Goal: Information Seeking & Learning: Check status

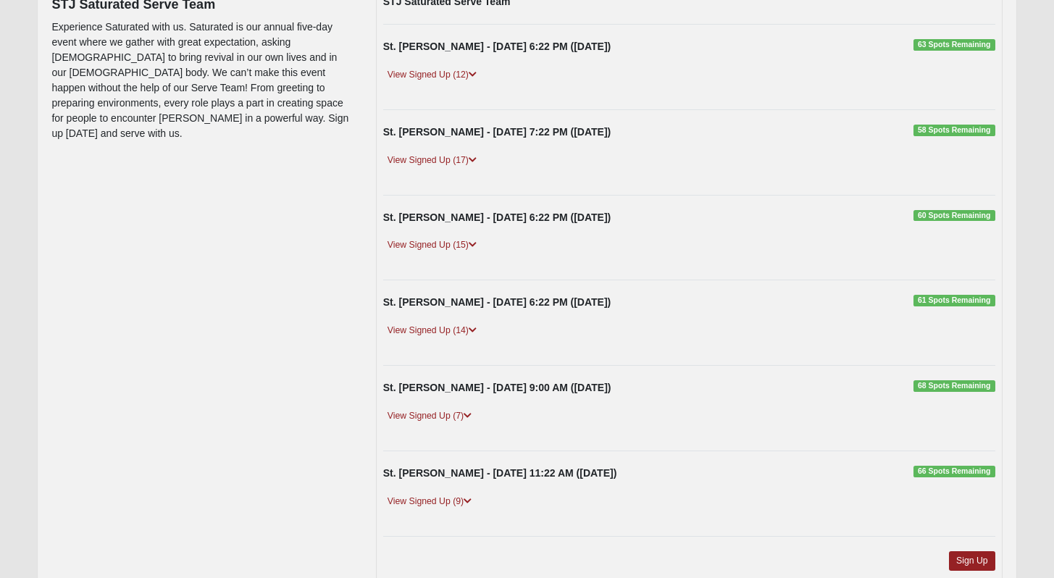
scroll to position [193, 0]
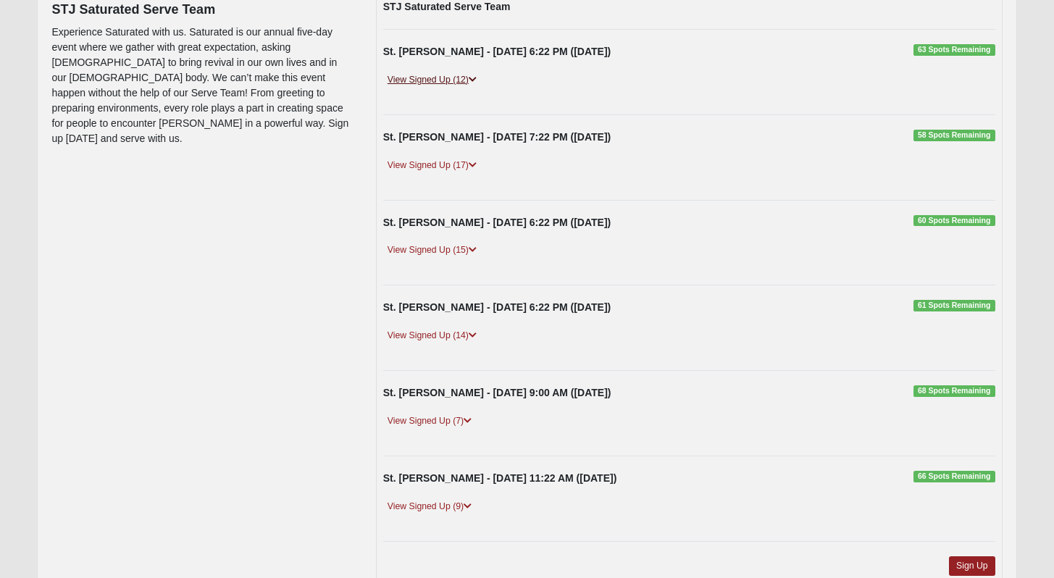
click at [438, 75] on link "View Signed Up (12)" at bounding box center [432, 79] width 98 height 15
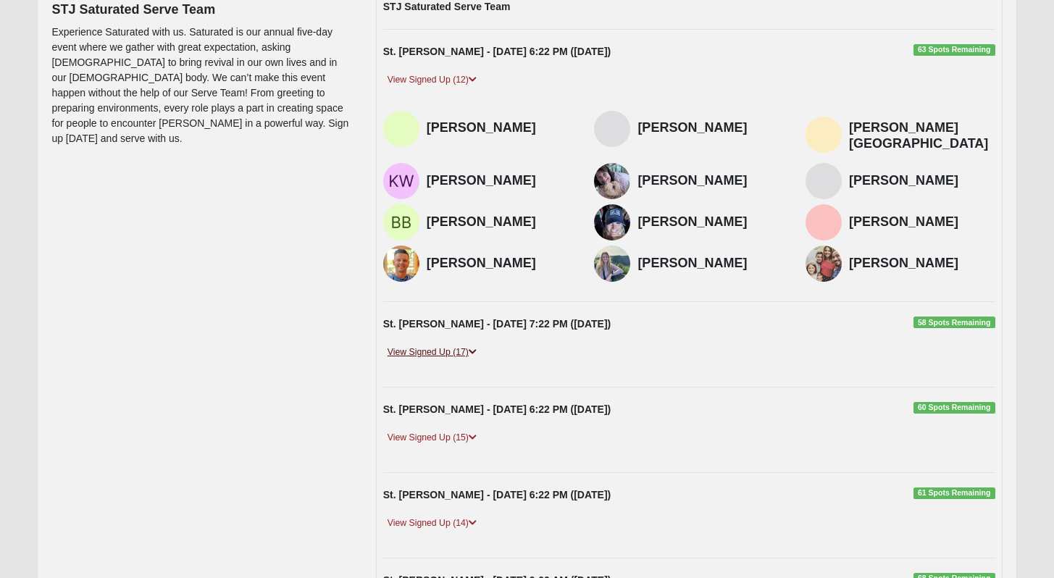
click at [448, 345] on link "View Signed Up (17)" at bounding box center [432, 352] width 98 height 15
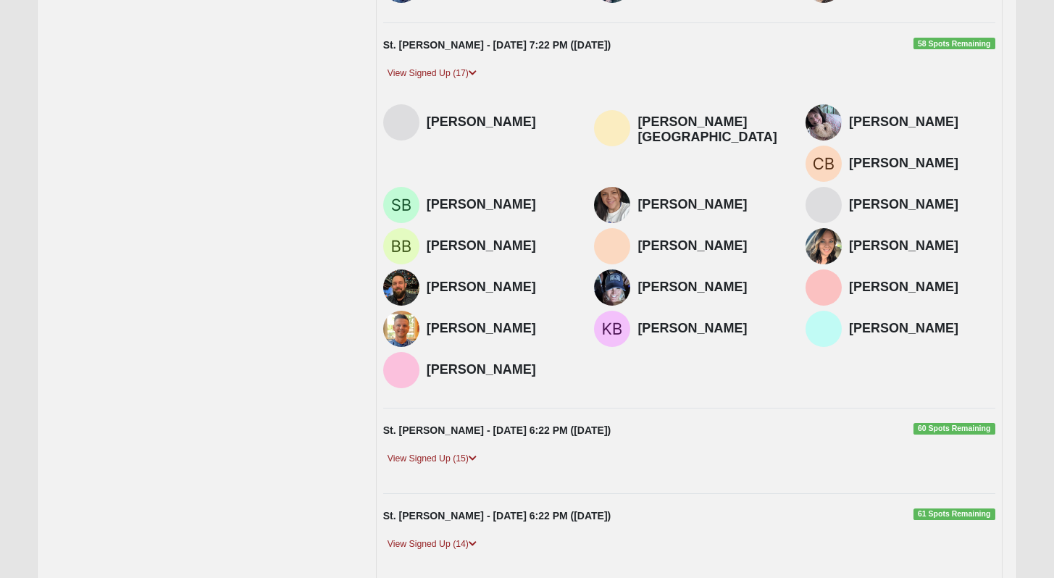
scroll to position [516, 0]
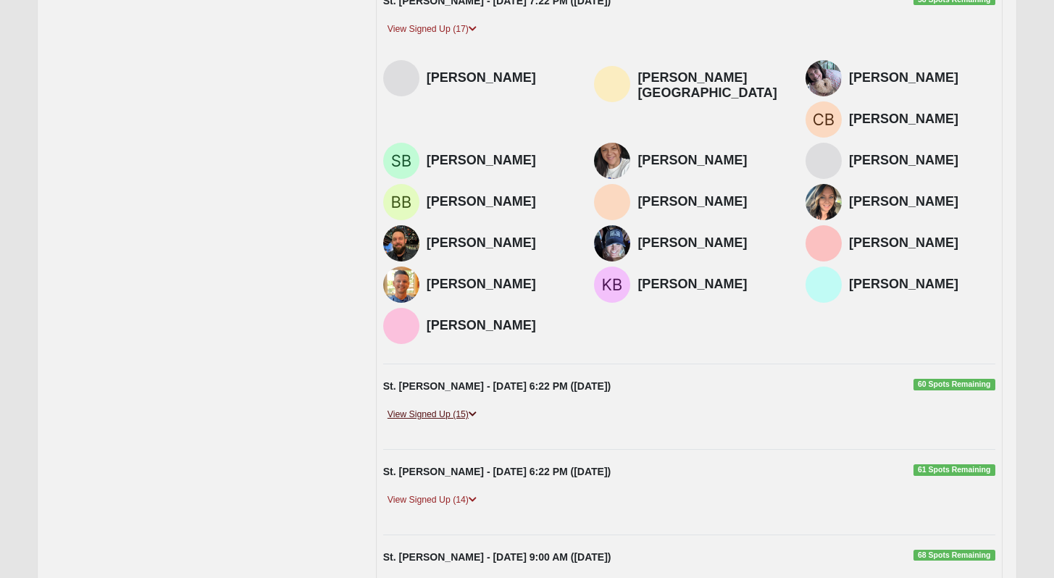
click at [408, 407] on link "View Signed Up (15)" at bounding box center [432, 414] width 98 height 15
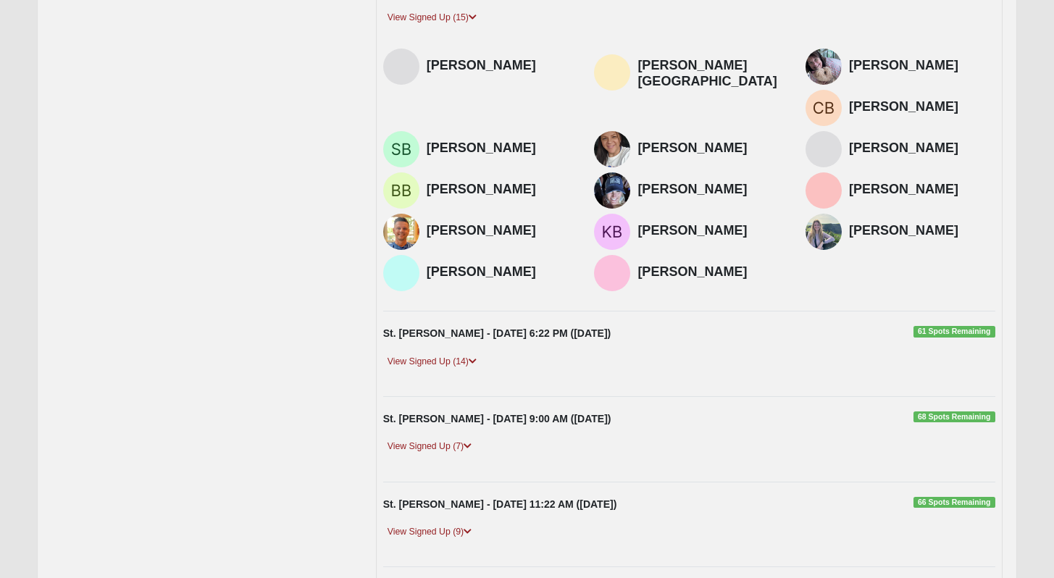
scroll to position [943, 0]
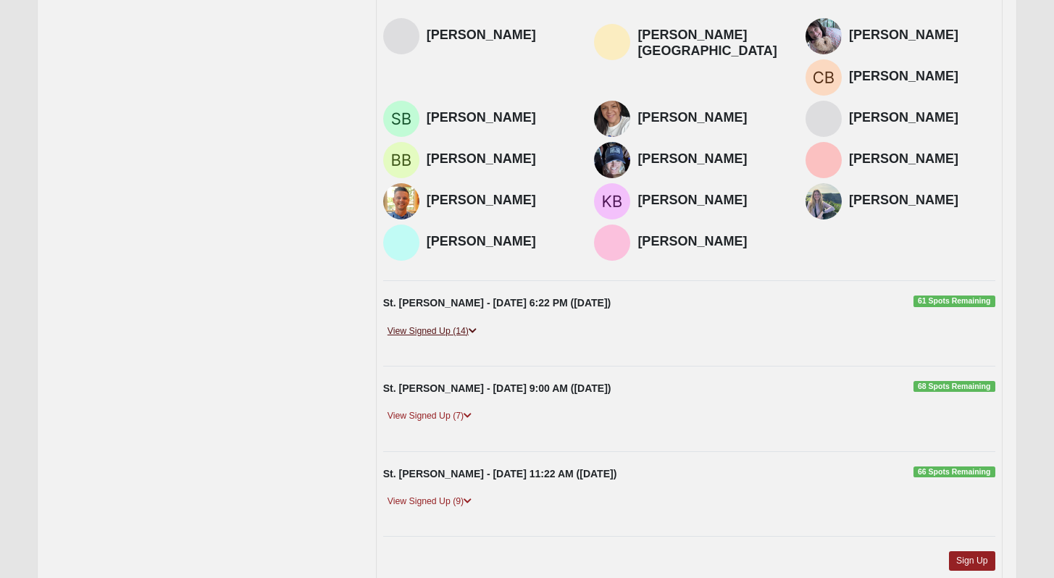
click at [414, 324] on link "View Signed Up (14)" at bounding box center [432, 331] width 98 height 15
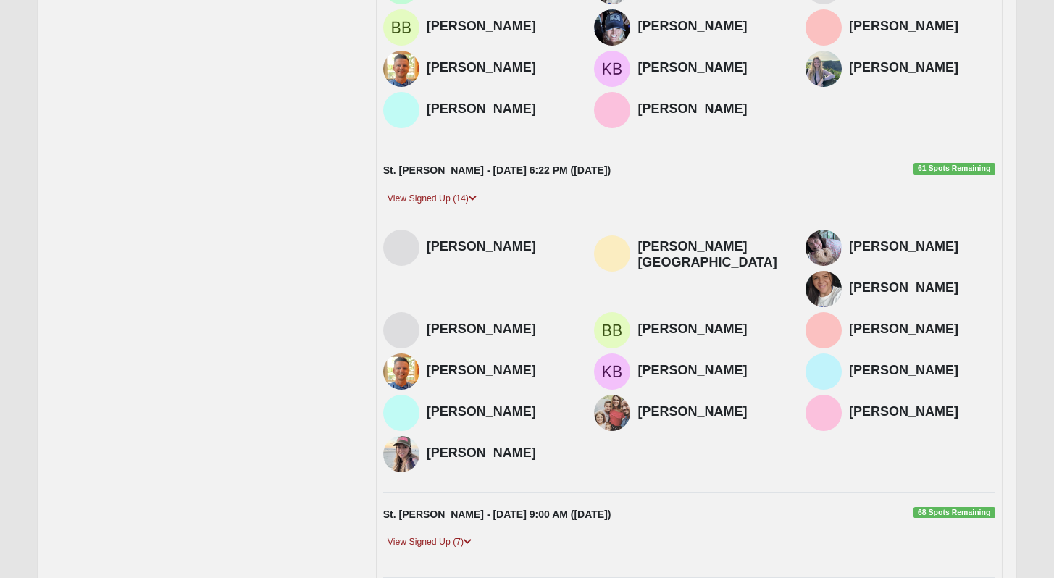
scroll to position [1161, 0]
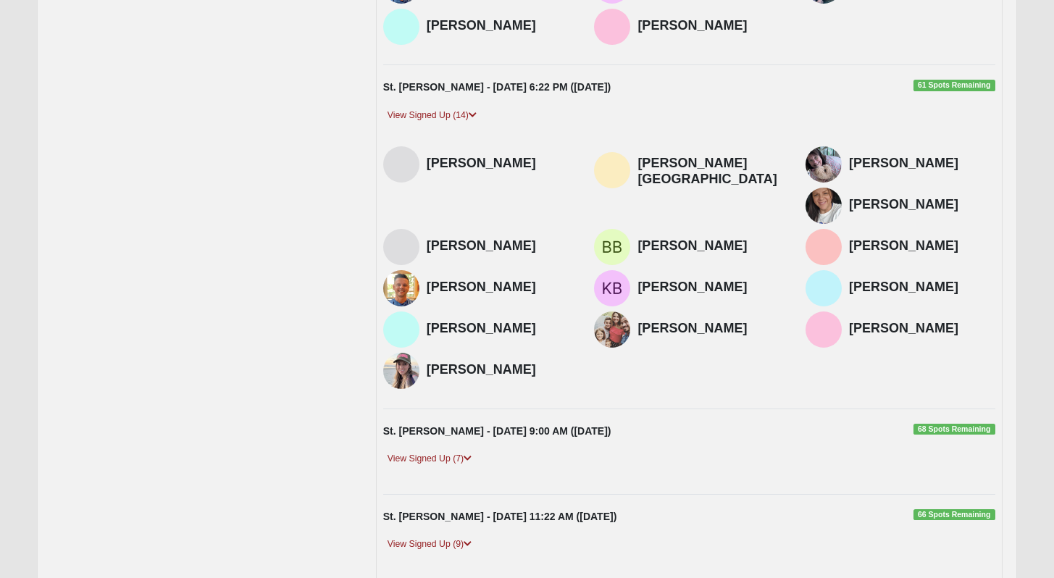
drag, startPoint x: 1064, startPoint y: 434, endPoint x: 1064, endPoint y: 511, distance: 76.8
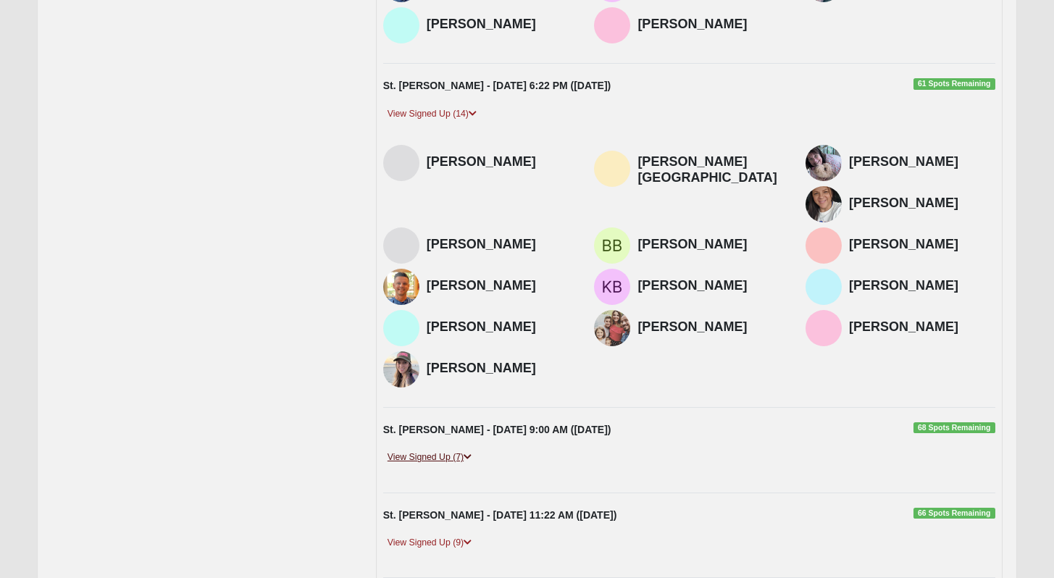
click at [432, 450] on link "View Signed Up (7)" at bounding box center [429, 457] width 93 height 15
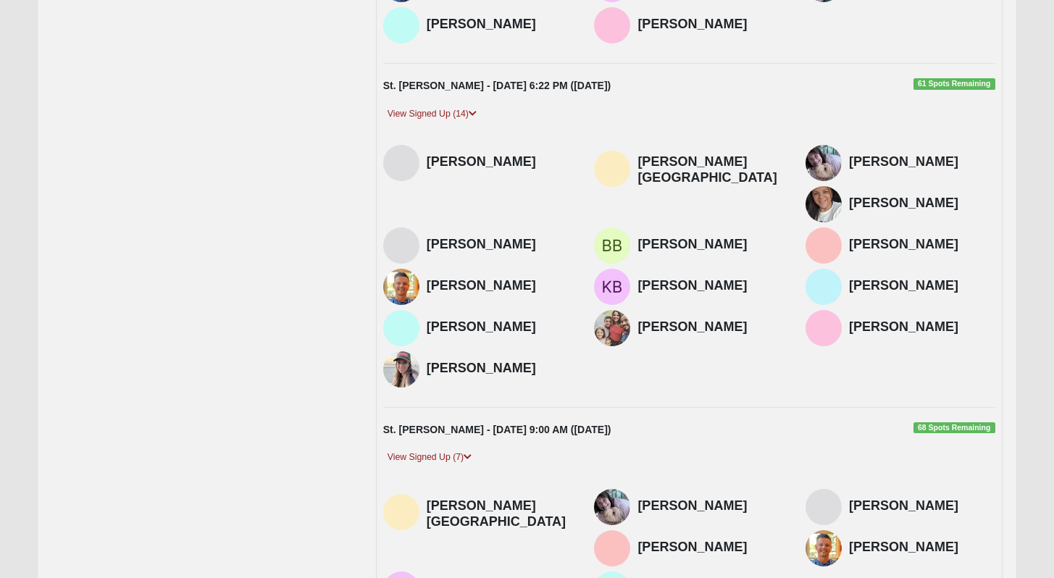
click at [631, 489] on div "[PERSON_NAME] [GEOGRAPHIC_DATA][PERSON_NAME] [PERSON_NAME] [PERSON_NAME]" at bounding box center [689, 551] width 634 height 124
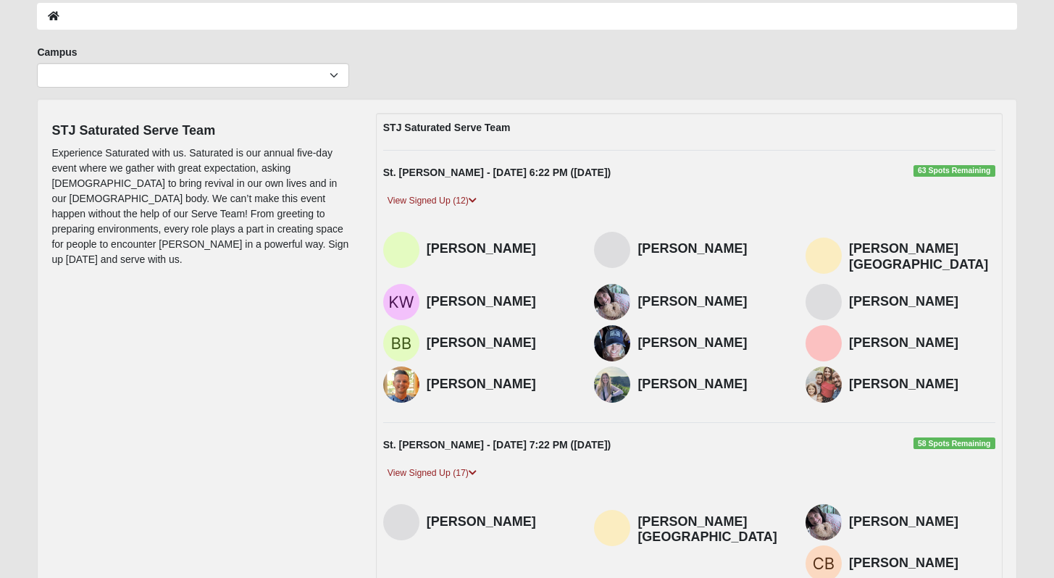
scroll to position [0, 0]
